Goal: Information Seeking & Learning: Learn about a topic

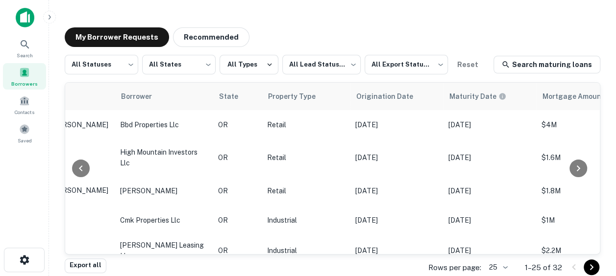
scroll to position [0, 204]
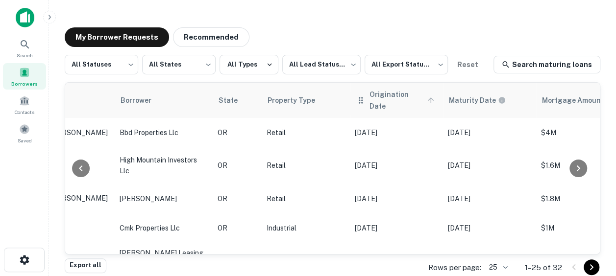
click at [399, 99] on span "Origination Date" at bounding box center [403, 101] width 68 height 24
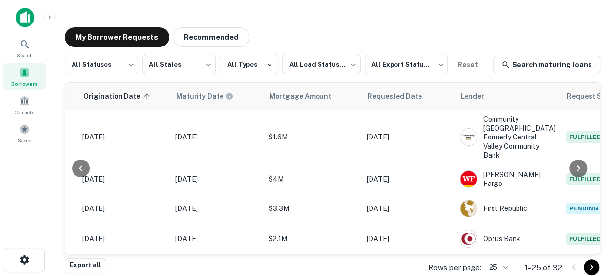
scroll to position [0, 478]
click at [417, 97] on span "Requested Date" at bounding box center [413, 97] width 67 height 12
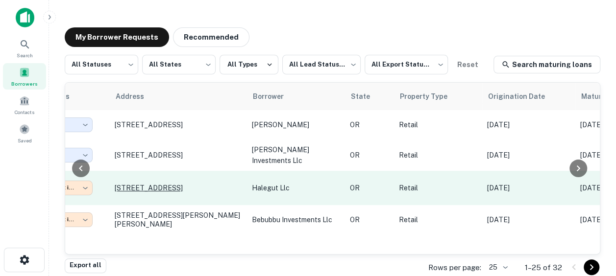
scroll to position [0, 71]
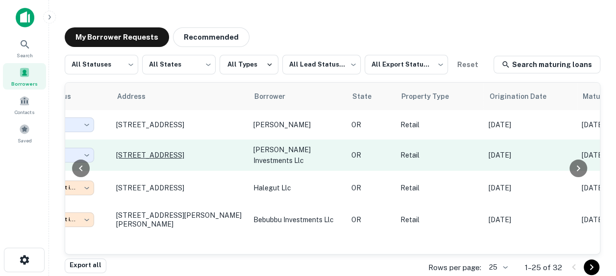
click at [148, 151] on p "19375 Sw Tualatin Valley Hwy Beaverton, OR 97003" at bounding box center [179, 155] width 127 height 9
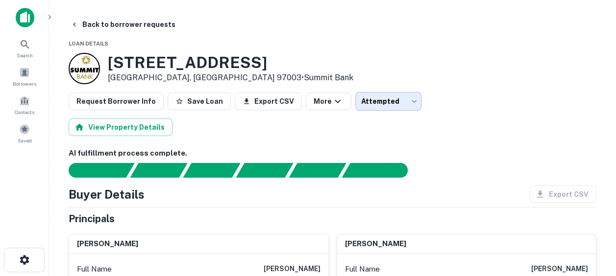
click at [398, 102] on body "Search Borrowers Contacts Saved Back to borrower requests Loan Details 19375 SW…" at bounding box center [308, 138] width 616 height 276
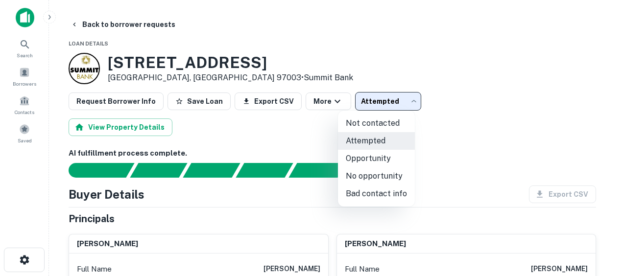
click at [451, 80] on div at bounding box center [311, 138] width 623 height 276
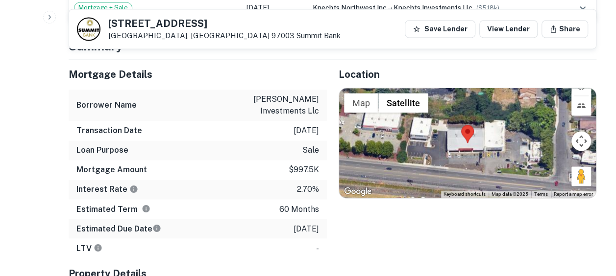
scroll to position [730, 0]
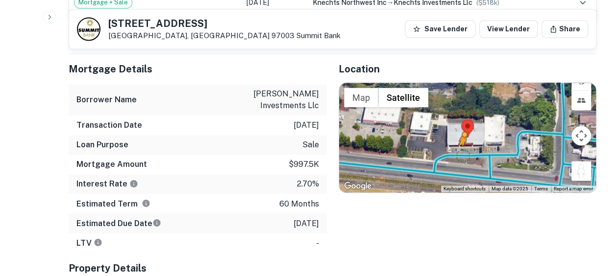
drag, startPoint x: 583, startPoint y: 143, endPoint x: 463, endPoint y: 123, distance: 122.1
click at [463, 123] on div "To activate drag with keyboard, press Alt + Enter. Once in keyboard drag state,…" at bounding box center [467, 138] width 257 height 110
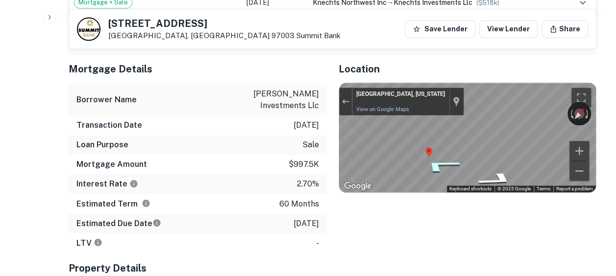
click at [436, 154] on icon "Go West" at bounding box center [440, 165] width 72 height 22
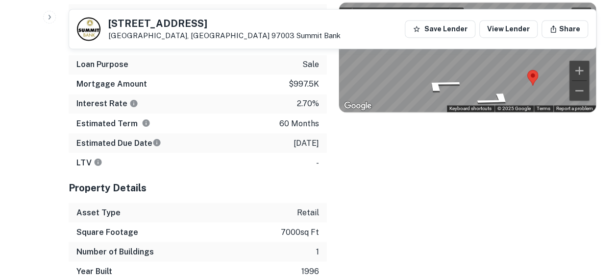
scroll to position [828, 0]
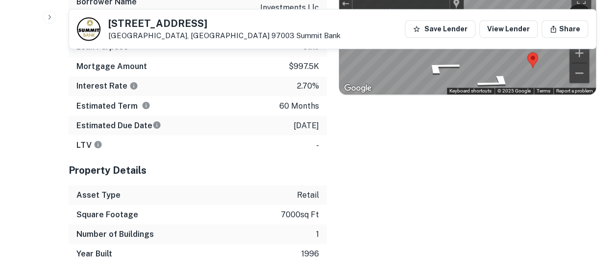
drag, startPoint x: 250, startPoint y: 25, endPoint x: 99, endPoint y: 25, distance: 150.4
click at [99, 25] on div "19375 SW Tualatin Valley Hwy Beaverton, OR 97003 Summit Bank" at bounding box center [209, 29] width 264 height 24
copy div "19375 SW Tualatin Valley Hwy"
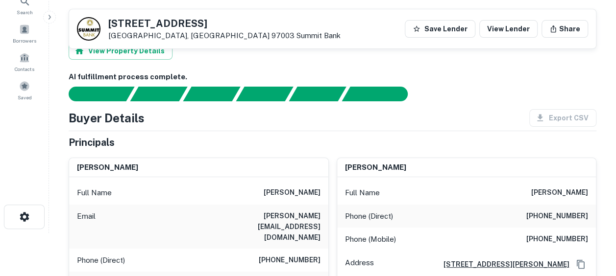
scroll to position [0, 0]
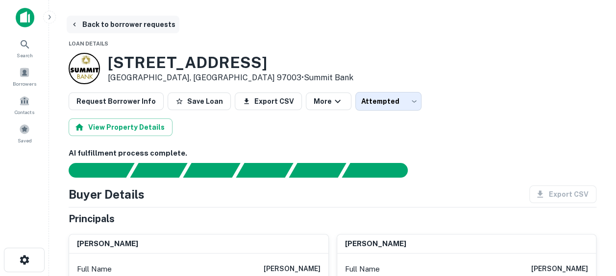
click at [83, 25] on button "Back to borrower requests" at bounding box center [123, 25] width 113 height 18
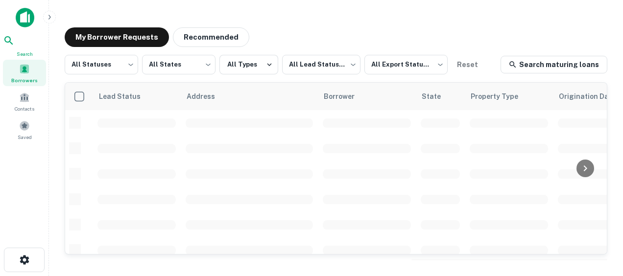
click at [24, 51] on span "Search" at bounding box center [24, 54] width 43 height 8
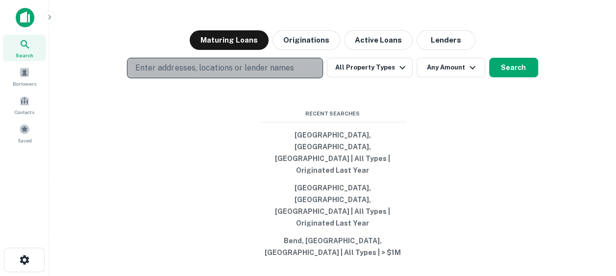
click at [191, 74] on p "Enter addresses, locations or lender names" at bounding box center [214, 68] width 158 height 12
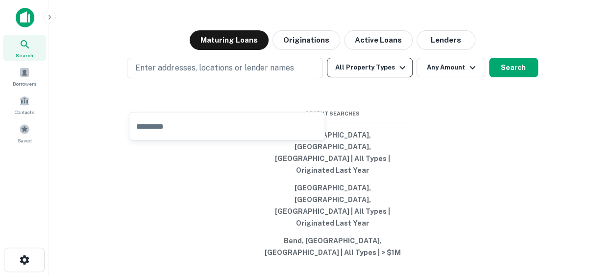
click at [377, 77] on button "All Property Types" at bounding box center [369, 68] width 85 height 20
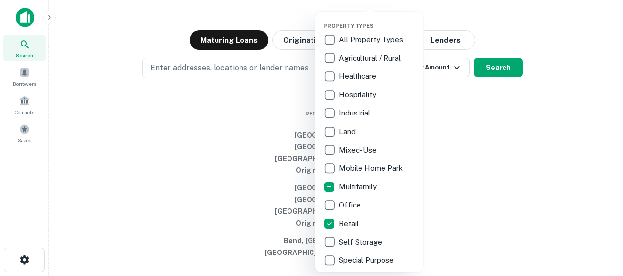
click at [529, 179] on div at bounding box center [311, 138] width 623 height 276
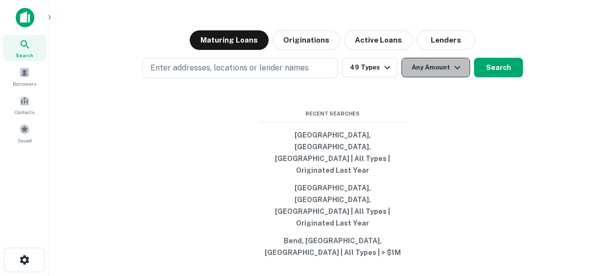
click at [447, 77] on button "Any Amount" at bounding box center [435, 68] width 69 height 20
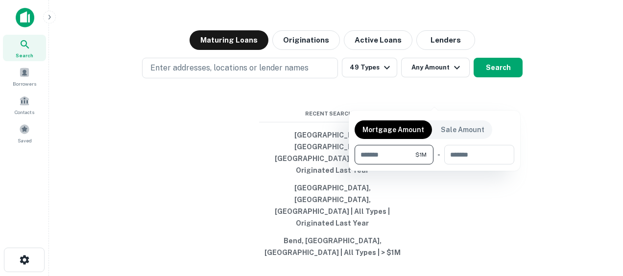
type input "*******"
click at [405, 210] on div at bounding box center [311, 138] width 623 height 276
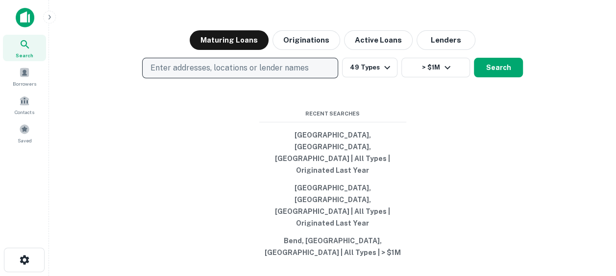
click at [258, 74] on p "Enter addresses, locations or lender names" at bounding box center [229, 68] width 158 height 12
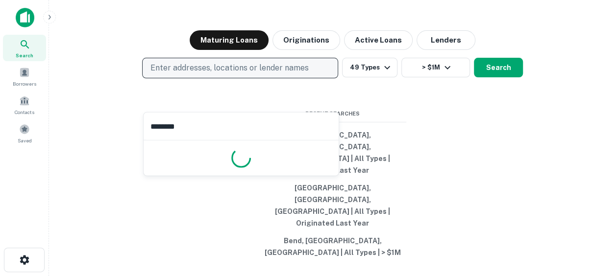
type input "*********"
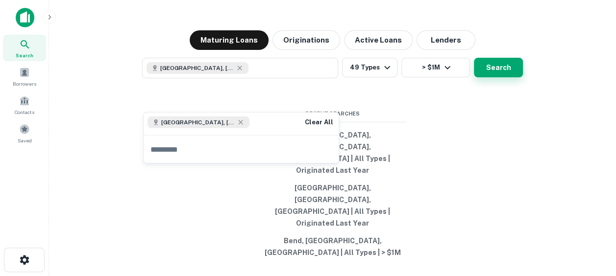
click at [486, 77] on button "Search" at bounding box center [498, 68] width 49 height 20
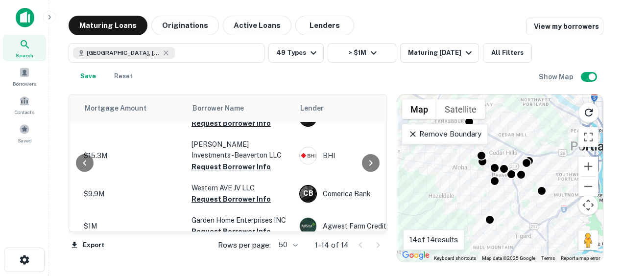
scroll to position [386, 239]
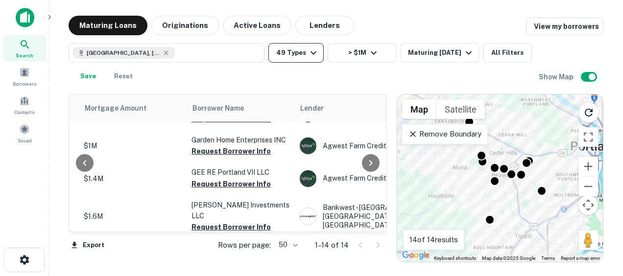
click at [308, 55] on icon "button" at bounding box center [314, 53] width 12 height 12
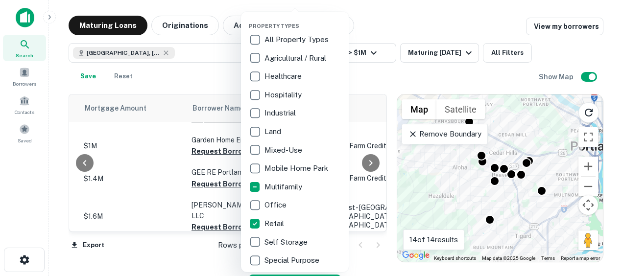
click at [267, 39] on p "All Property Types" at bounding box center [298, 40] width 66 height 12
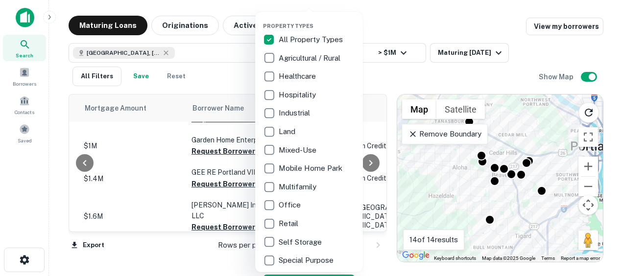
click at [221, 74] on div at bounding box center [311, 138] width 623 height 276
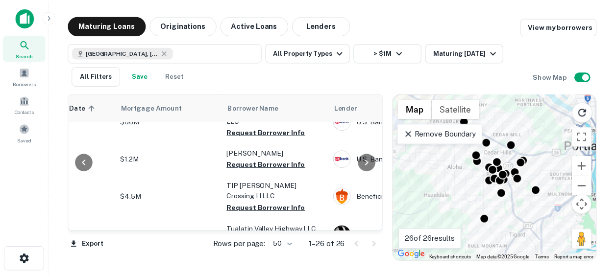
scroll to position [0, 201]
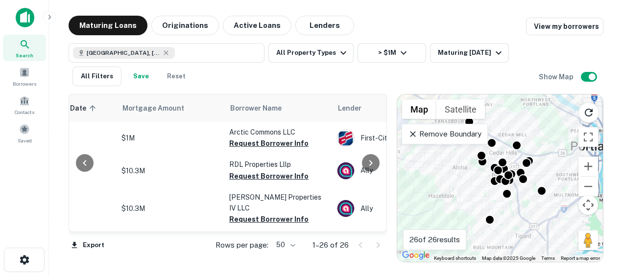
click at [19, 19] on img at bounding box center [25, 18] width 19 height 20
